Goal: Use online tool/utility: Utilize a website feature to perform a specific function

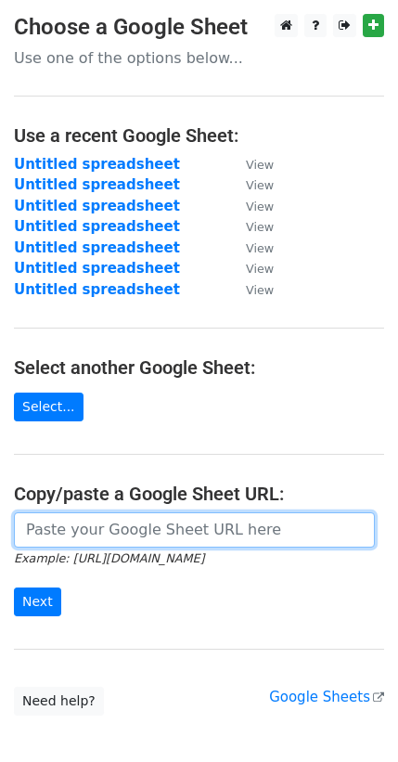
click at [84, 517] on input "url" at bounding box center [194, 529] width 361 height 35
paste input "[URL][DOMAIN_NAME]"
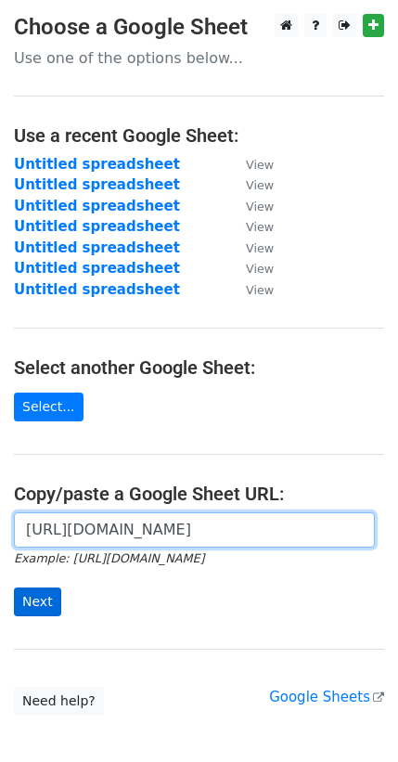
type input "[URL][DOMAIN_NAME]"
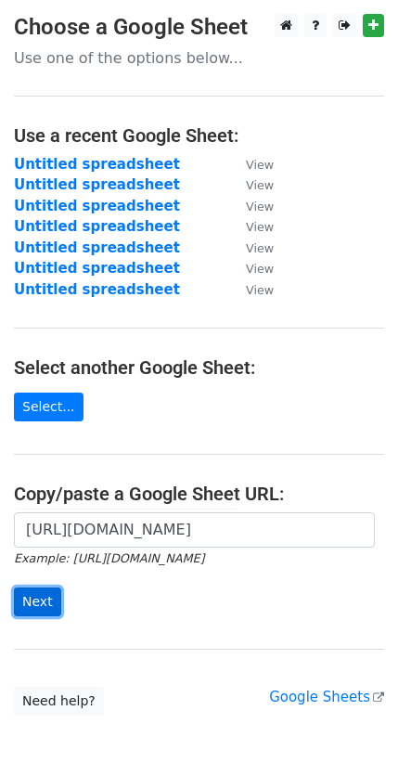
click at [28, 604] on input "Next" at bounding box center [37, 601] width 47 height 29
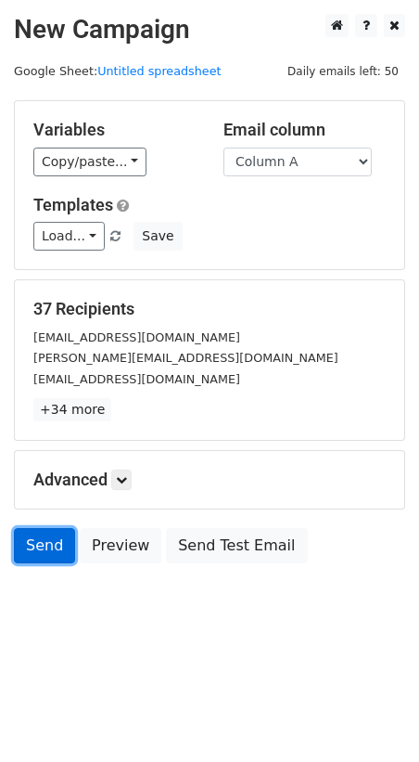
click at [38, 534] on link "Send" at bounding box center [44, 545] width 61 height 35
